Goal: Task Accomplishment & Management: Complete application form

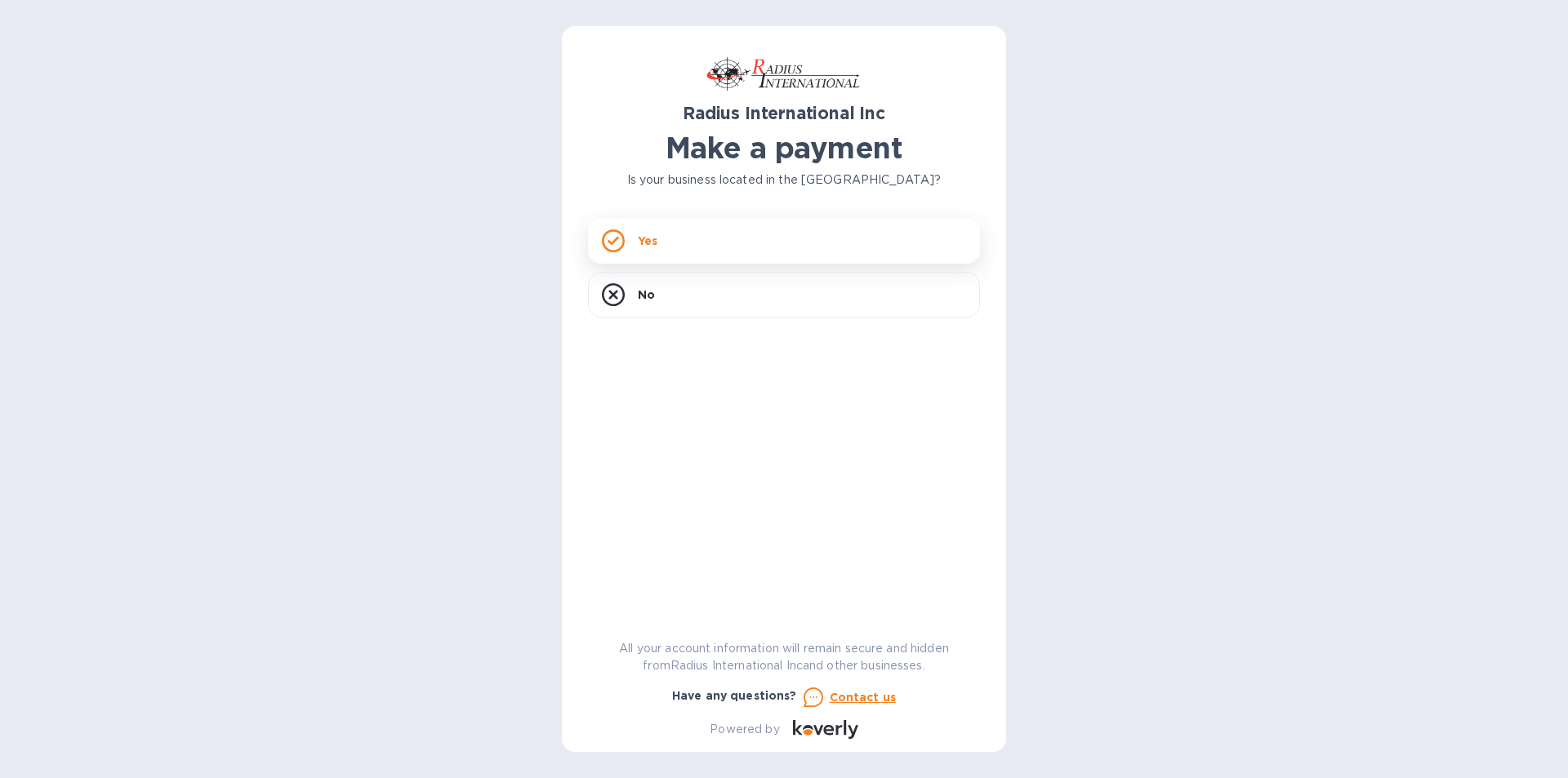
click at [632, 242] on div "Yes" at bounding box center [784, 241] width 392 height 46
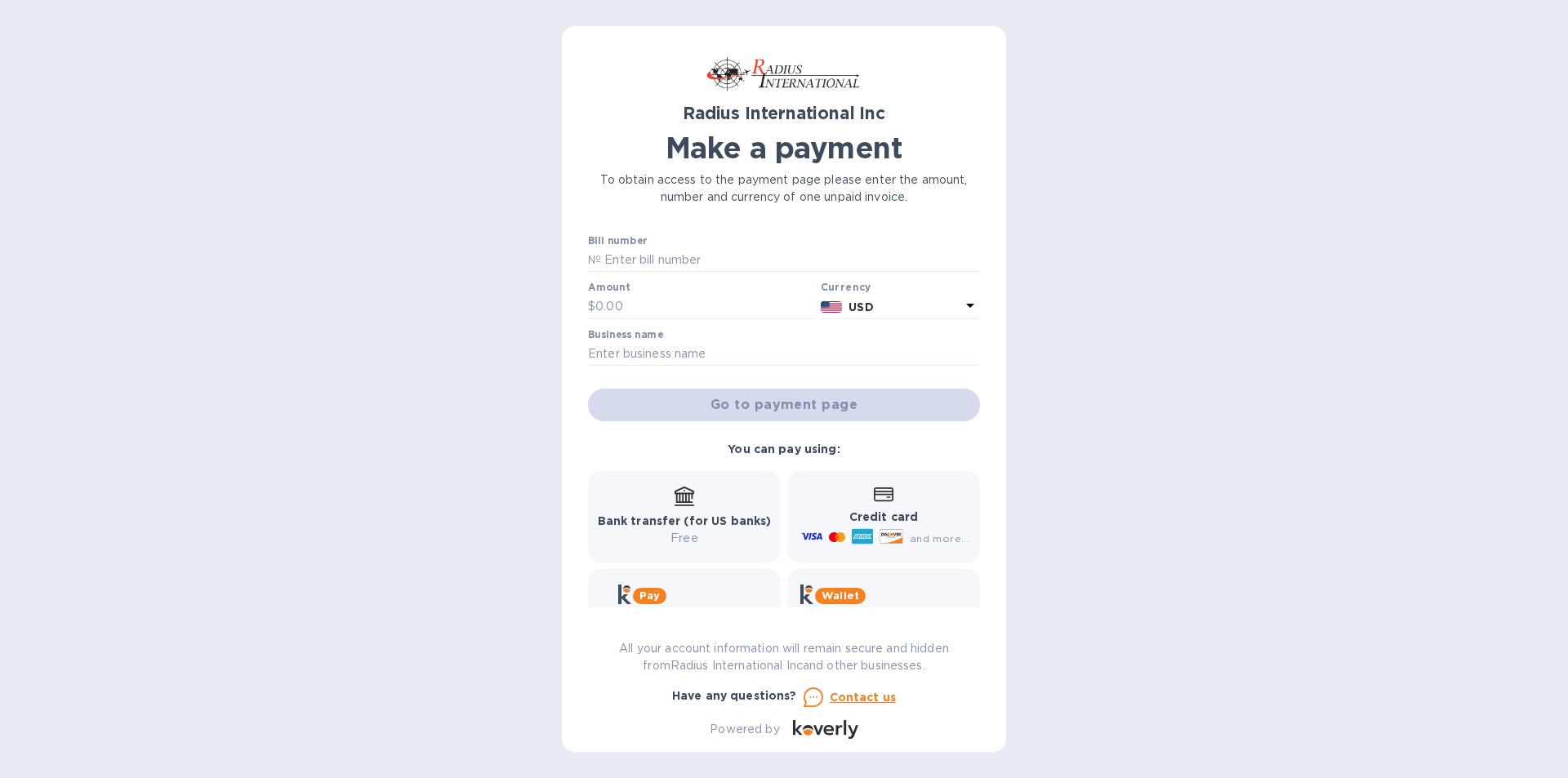
click at [661, 246] on div "Bill number №" at bounding box center [784, 253] width 392 height 37
click at [655, 255] on input "text" at bounding box center [790, 260] width 379 height 25
type input "SAI00096161A"
type input "3,016.61"
type input "E"
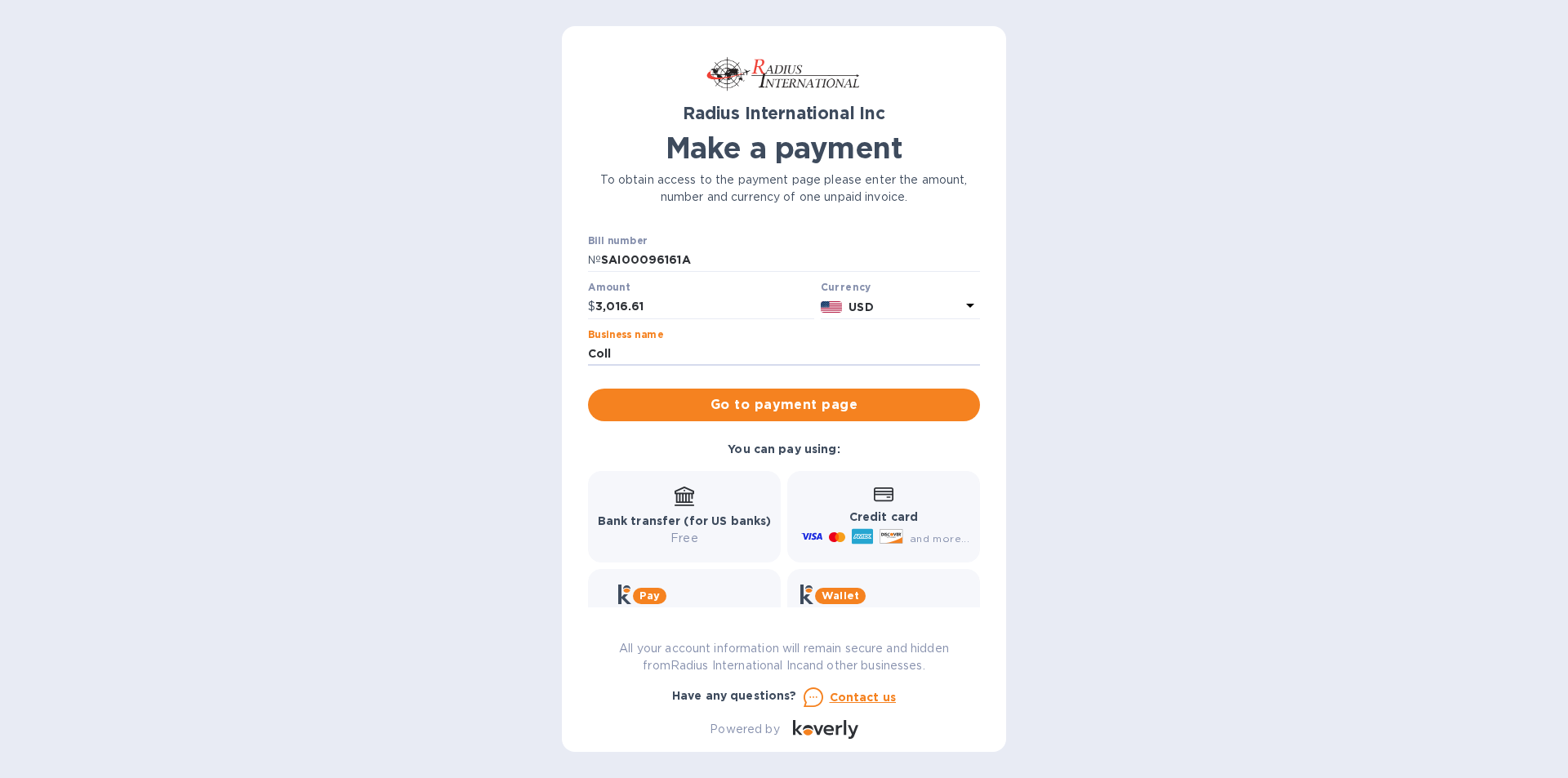
type input "Collision Quest, Inc."
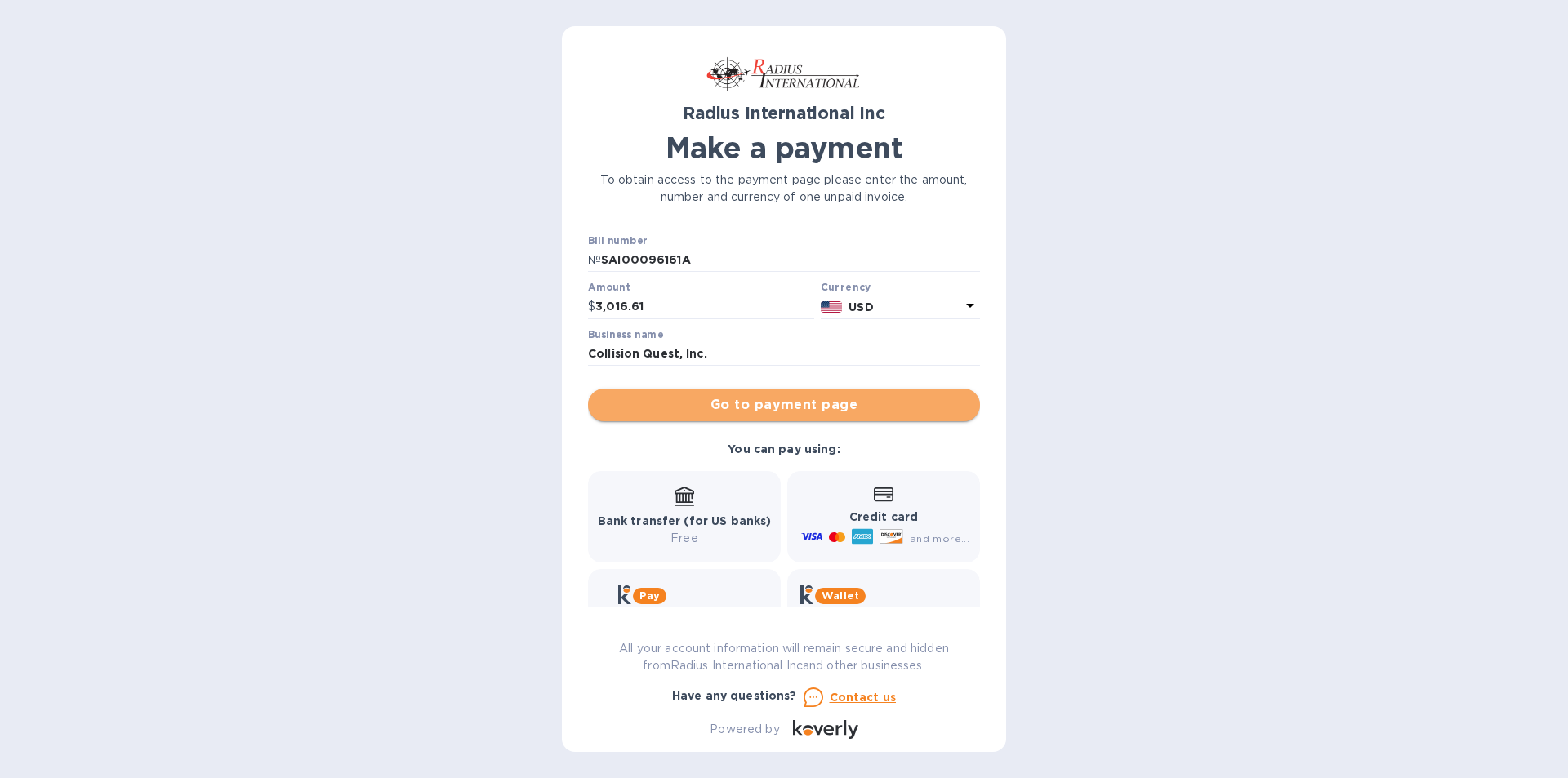
click at [829, 399] on span "Go to payment page" at bounding box center [784, 404] width 365 height 19
